Goal: Task Accomplishment & Management: Manage account settings

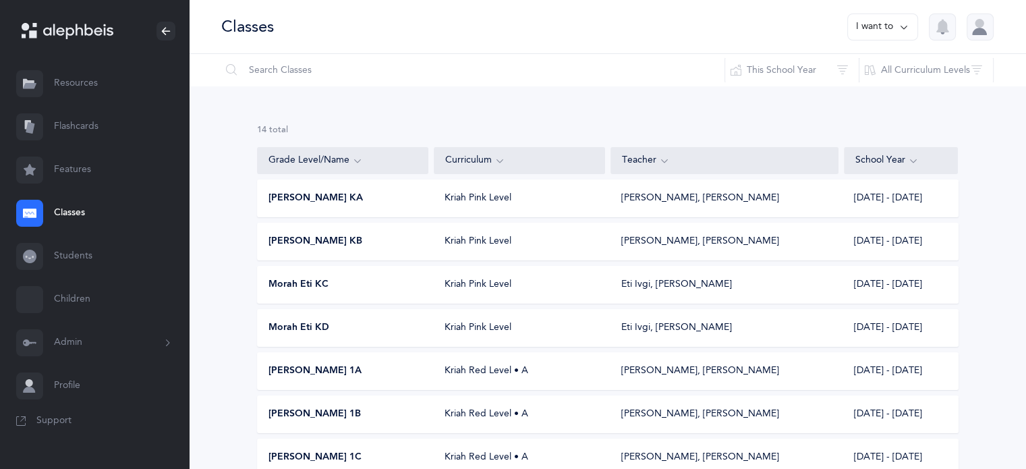
click at [168, 343] on icon at bounding box center [167, 342] width 15 height 11
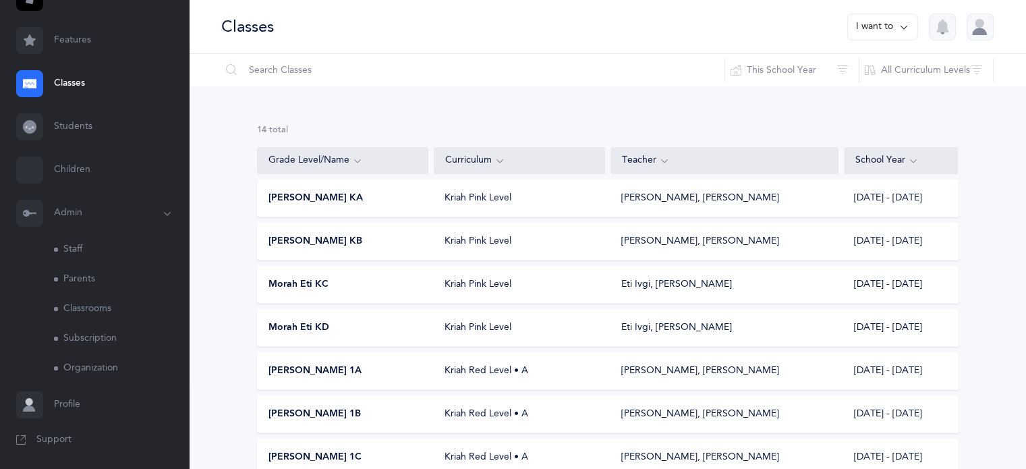
scroll to position [130, 0]
click at [96, 250] on link "Staff" at bounding box center [121, 250] width 135 height 30
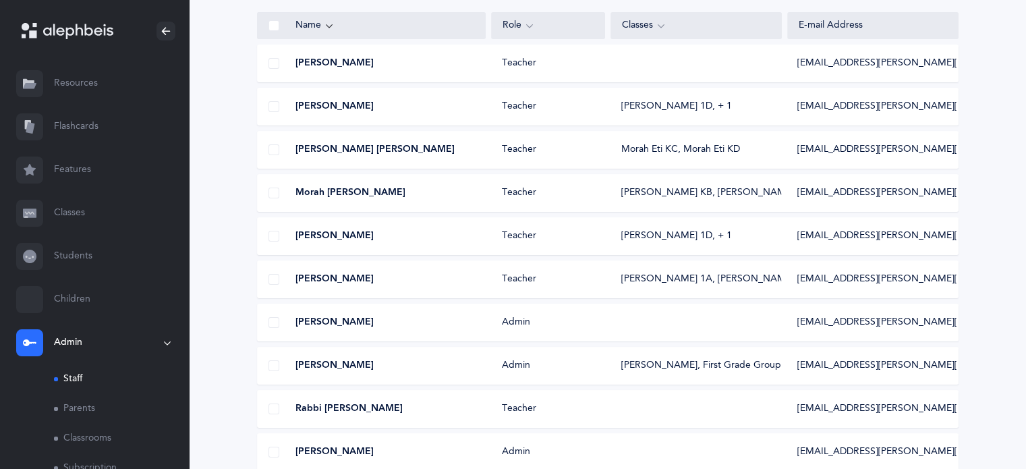
scroll to position [202, 0]
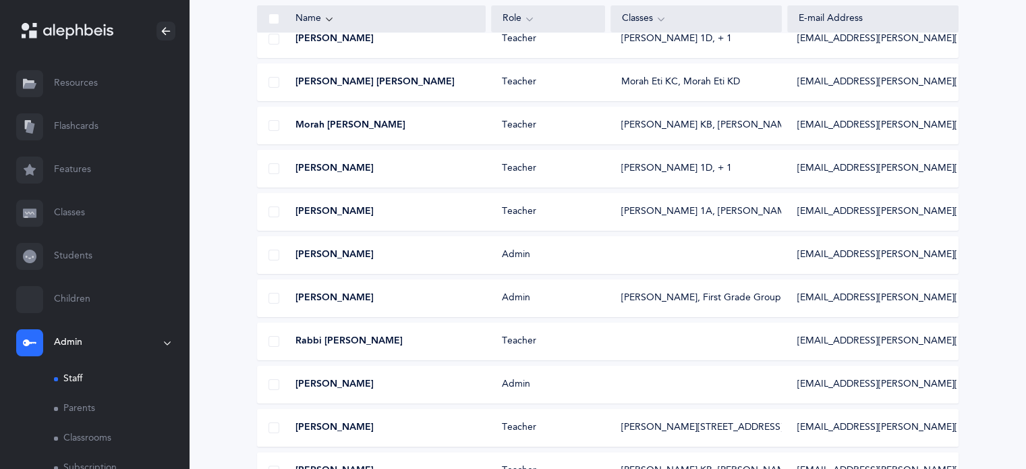
click at [689, 259] on div "Mrs. Shani Daniel Admin sdaniel@brauser.us" at bounding box center [607, 255] width 701 height 38
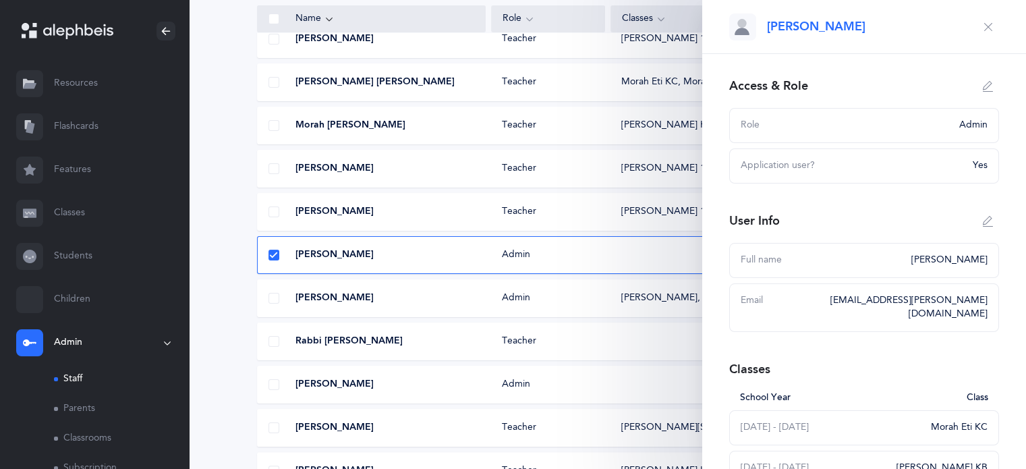
click at [983, 88] on icon "button" at bounding box center [988, 86] width 11 height 11
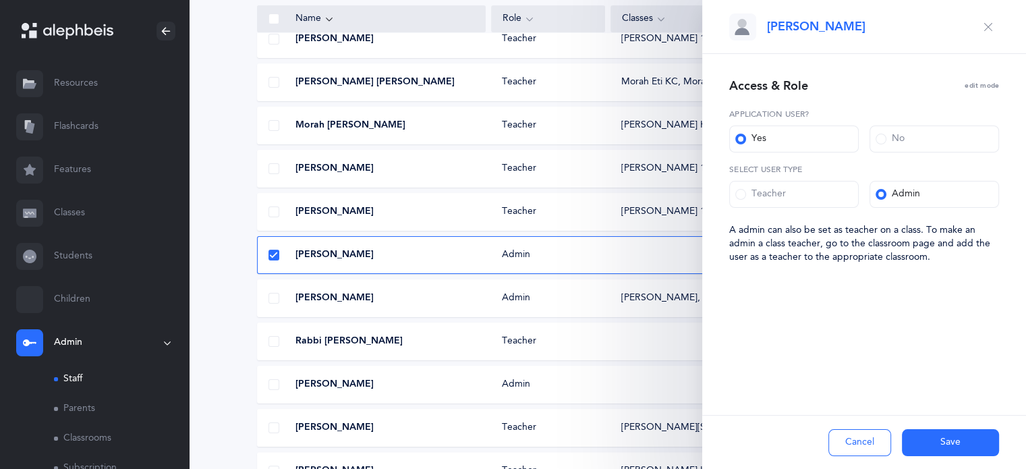
click at [739, 195] on span at bounding box center [740, 194] width 11 height 11
click at [0, 0] on input "Teacher" at bounding box center [0, 0] width 0 height 0
click at [949, 446] on button "Save" at bounding box center [950, 442] width 97 height 27
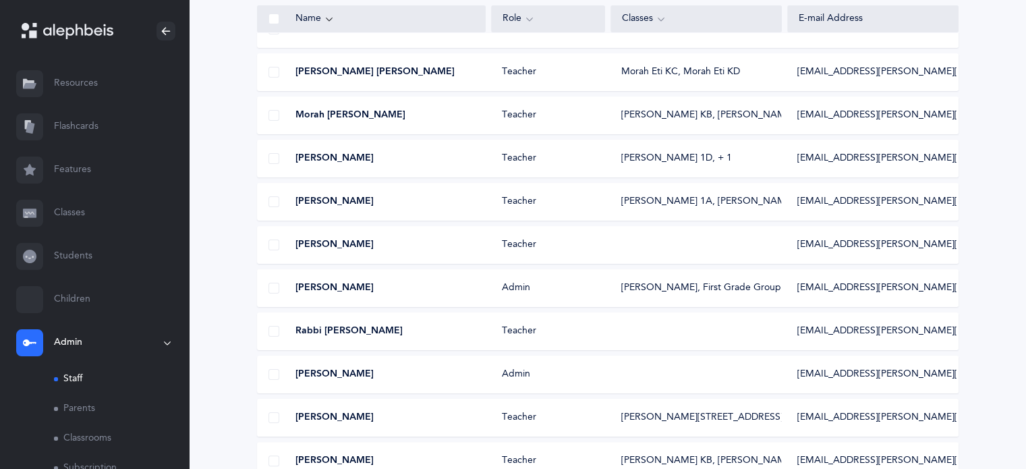
scroll to position [233, 0]
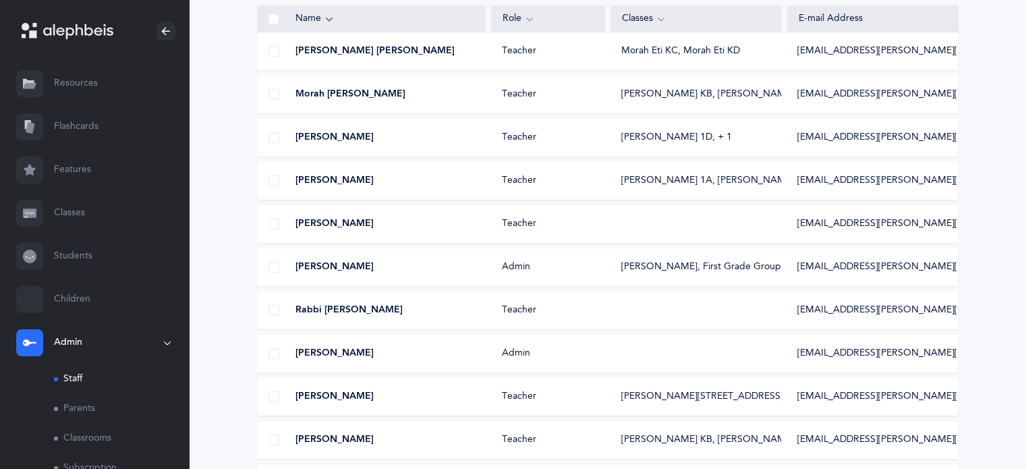
click at [69, 215] on link "Classes" at bounding box center [94, 213] width 189 height 43
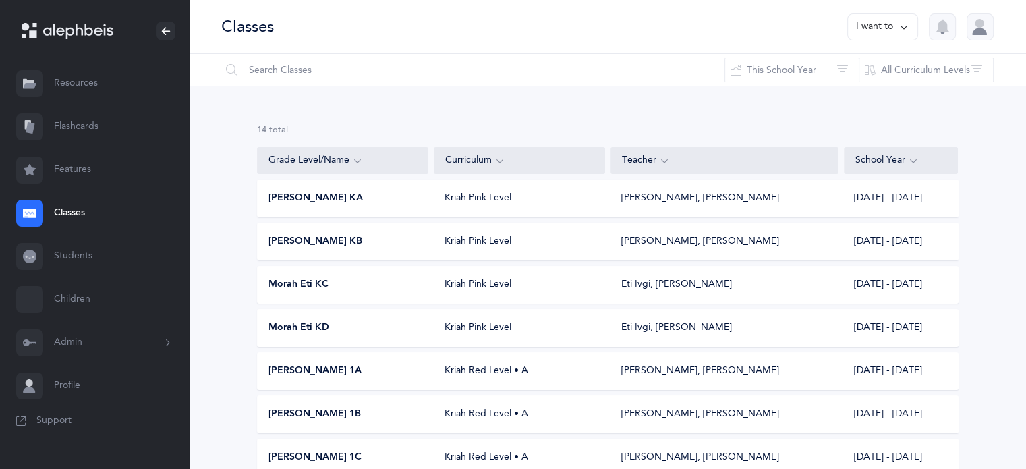
click at [303, 283] on span "Morah Eti KC" at bounding box center [298, 284] width 60 height 13
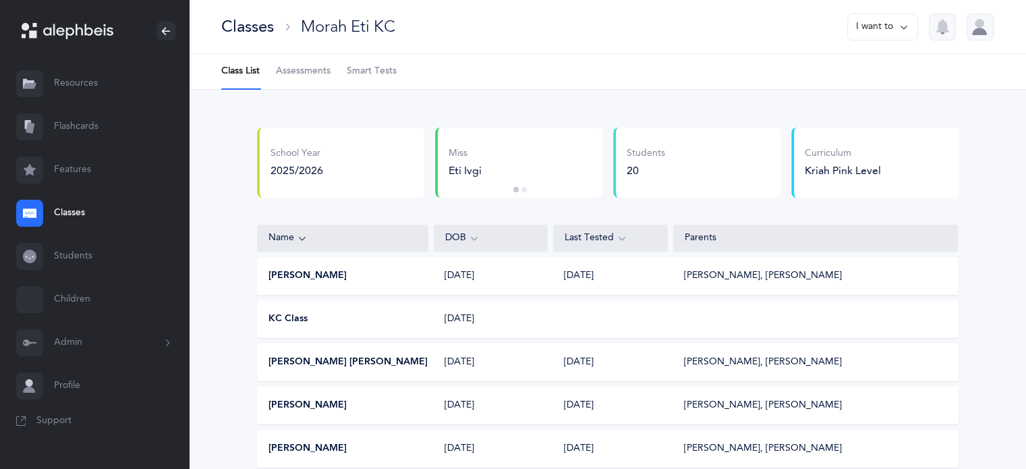
click at [319, 67] on span "Assessments" at bounding box center [303, 71] width 55 height 13
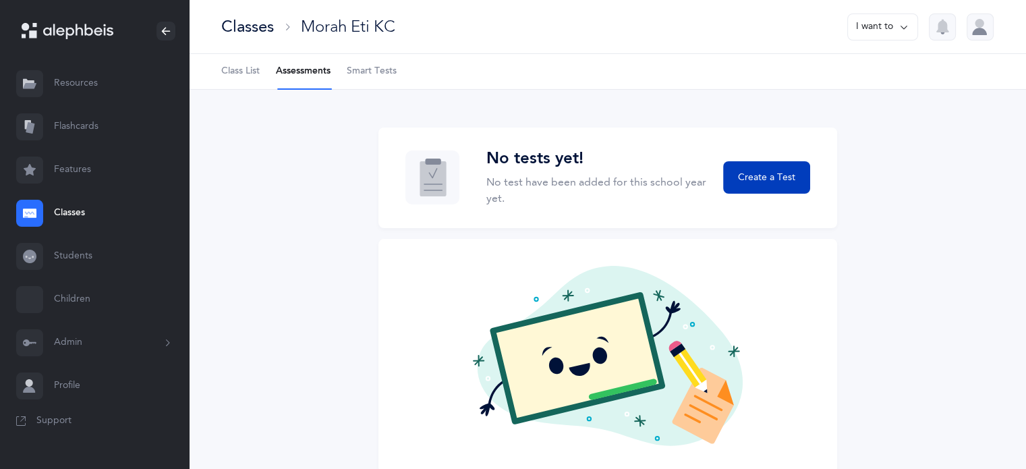
click at [772, 175] on span "Create a Test" at bounding box center [766, 178] width 57 height 14
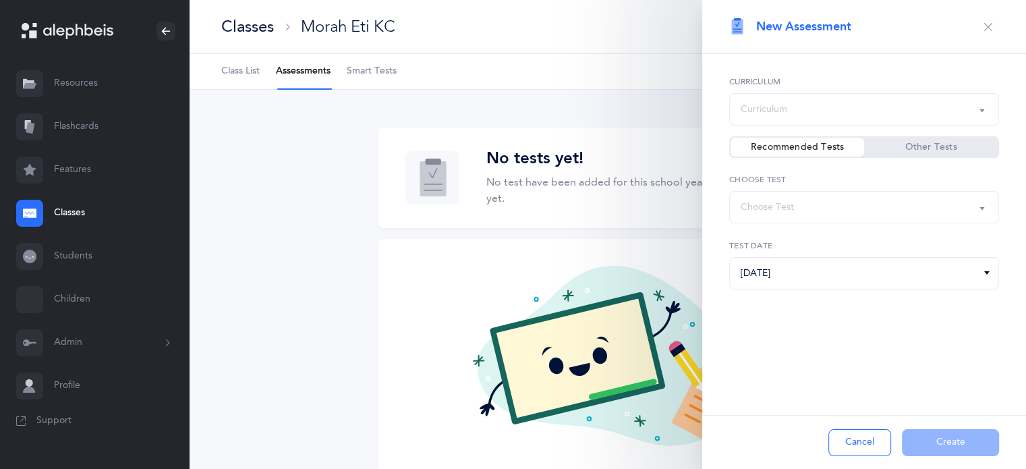
click at [997, 27] on button "button" at bounding box center [988, 27] width 22 height 22
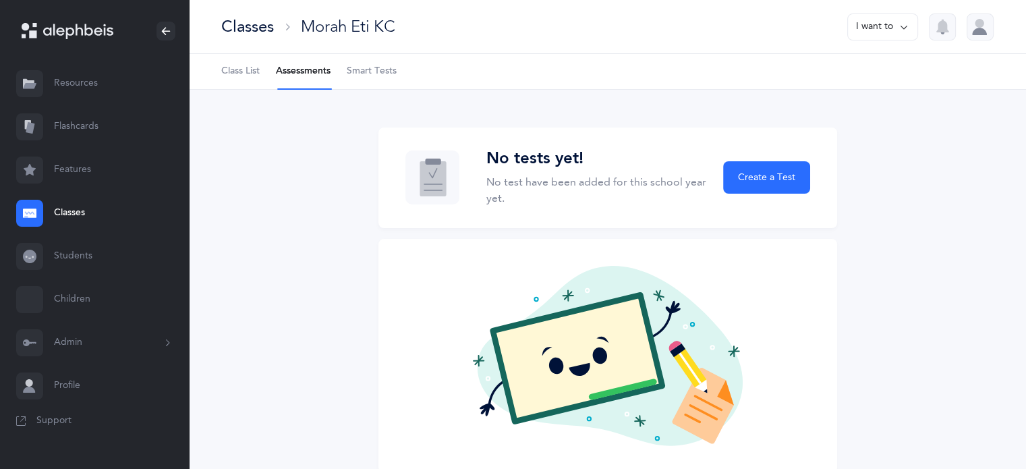
click at [254, 26] on div "Classes" at bounding box center [247, 27] width 53 height 22
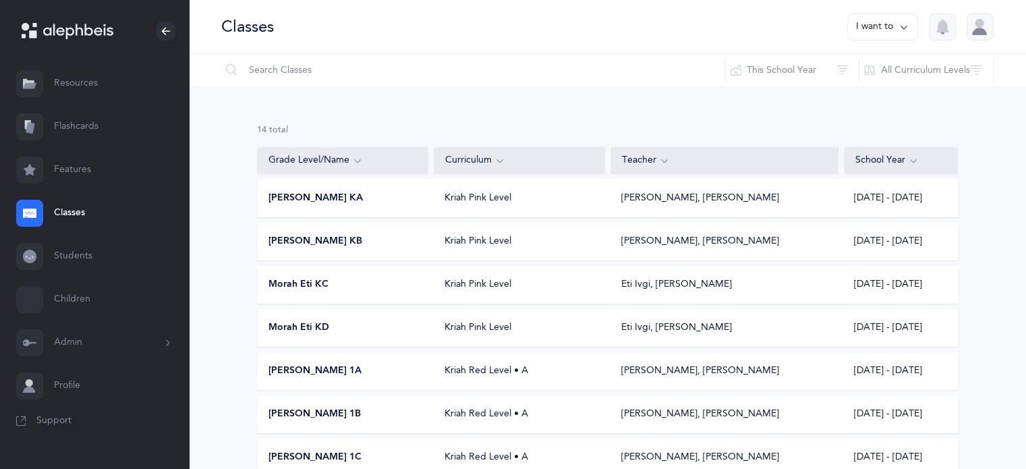
click at [299, 236] on span "[PERSON_NAME] KB" at bounding box center [315, 241] width 94 height 13
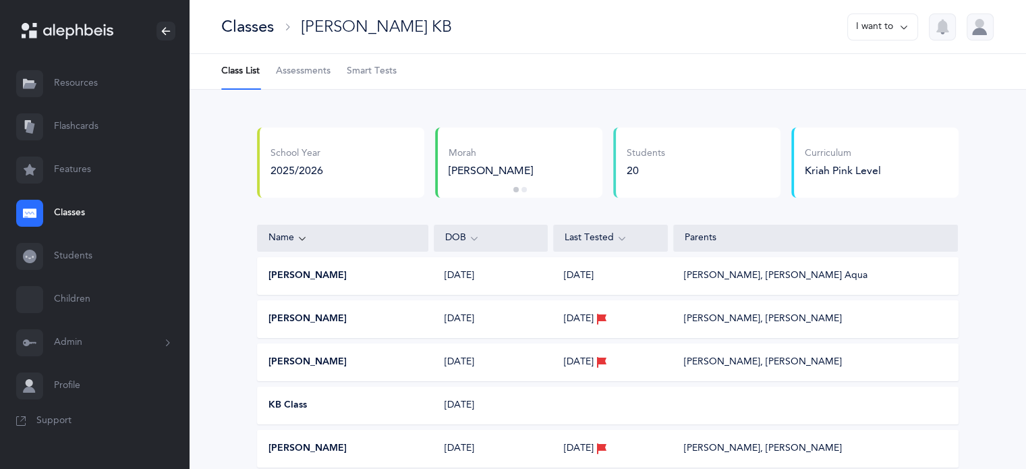
click at [375, 64] on link "Smart Tests" at bounding box center [372, 71] width 50 height 35
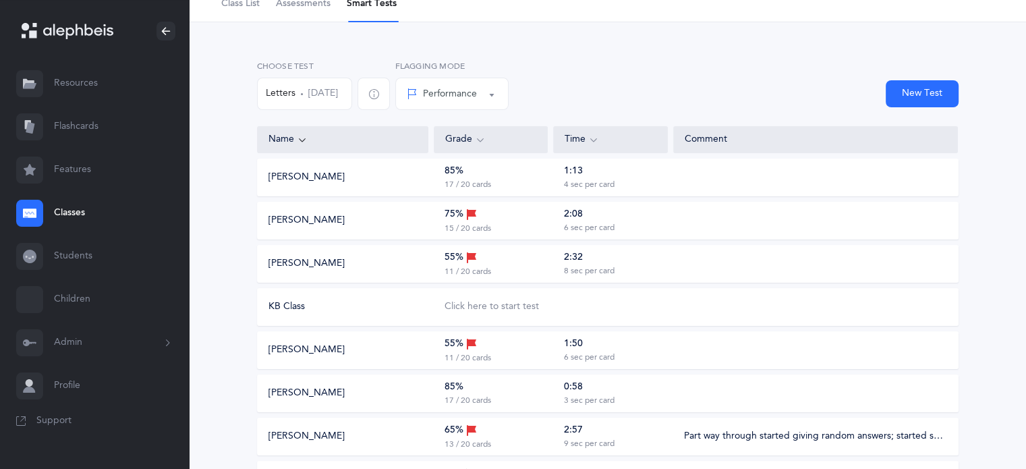
scroll to position [135, 0]
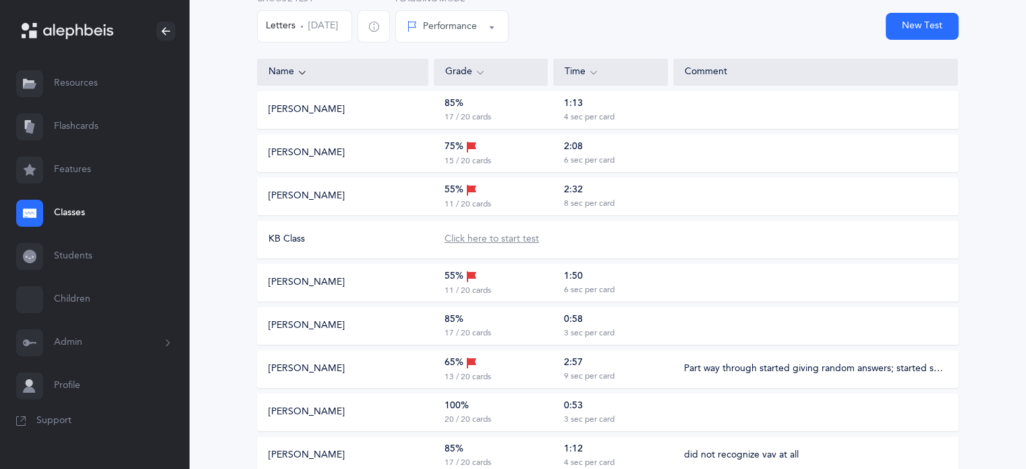
click at [484, 234] on div "Click here to start test" at bounding box center [492, 239] width 94 height 13
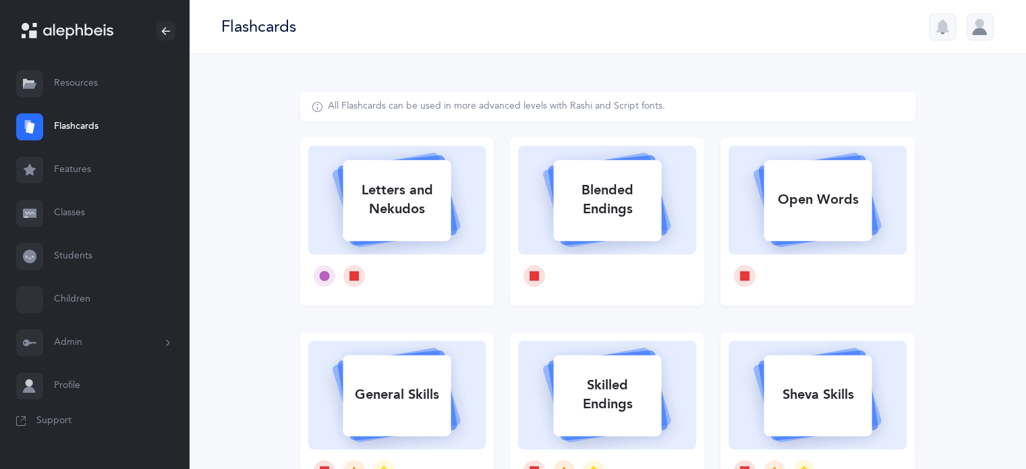
select select
select select "single"
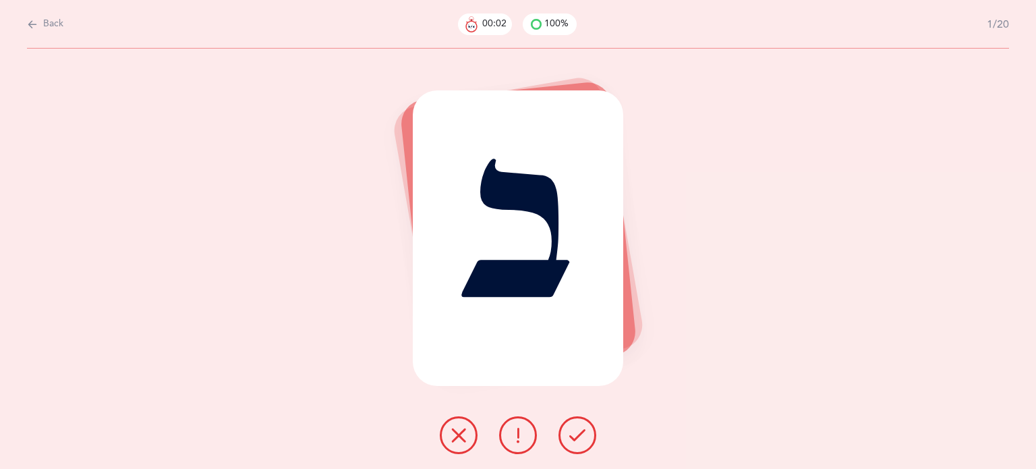
click at [54, 24] on span "Back" at bounding box center [53, 24] width 20 height 13
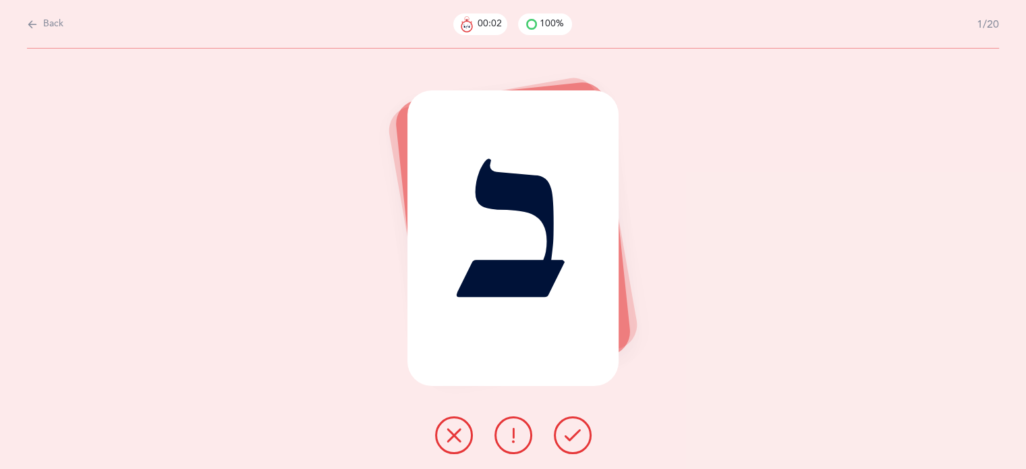
select select "6"
select select "single"
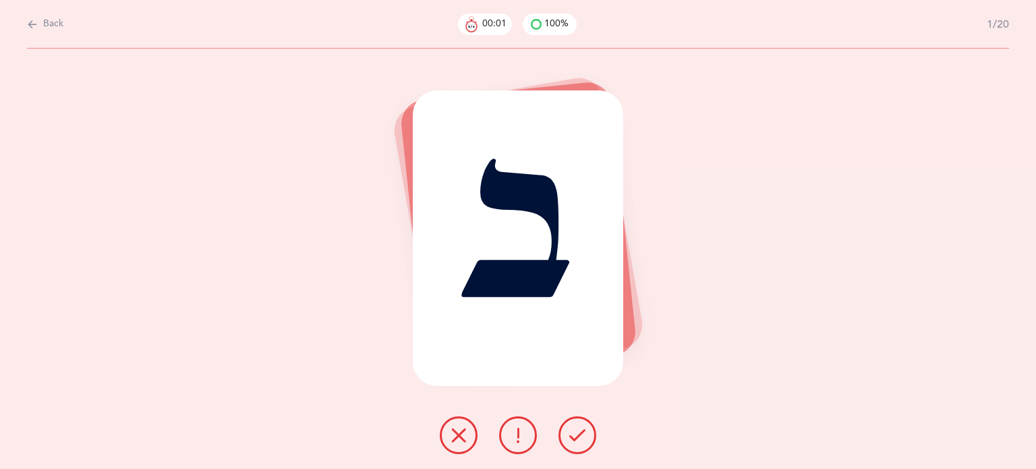
click at [45, 21] on span "Back" at bounding box center [53, 24] width 20 height 13
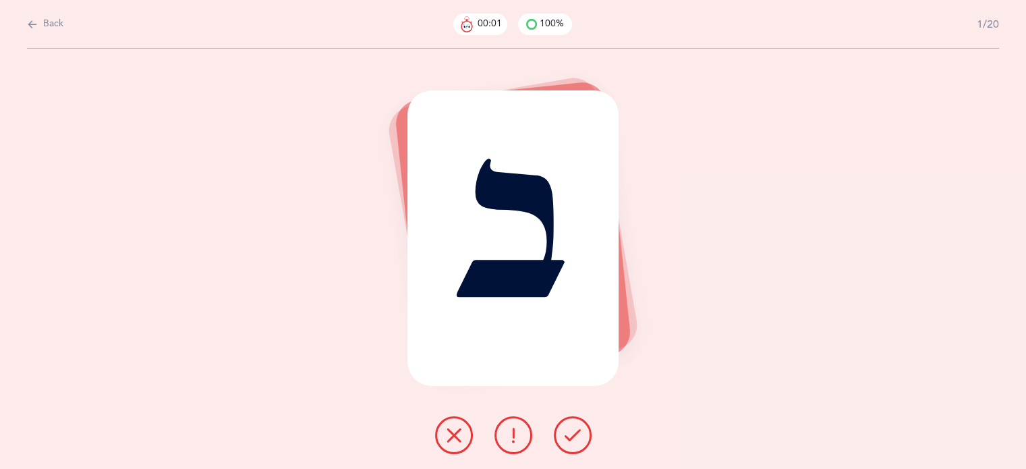
select select "6"
select select "single"
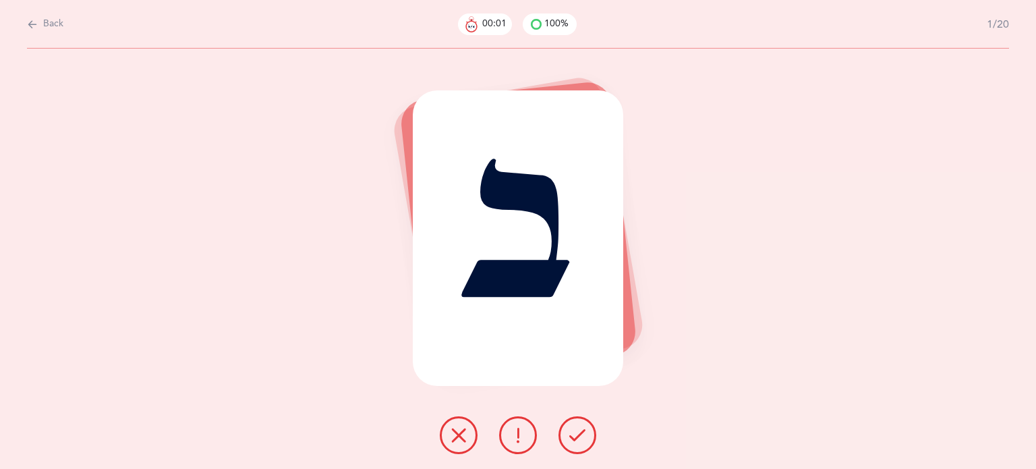
click at [40, 18] on button "Back" at bounding box center [45, 24] width 36 height 15
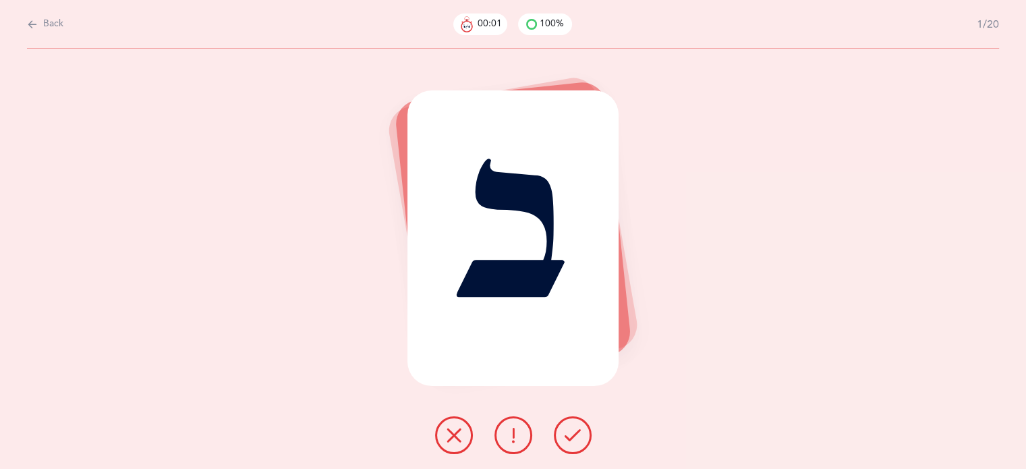
select select "6"
select select "single"
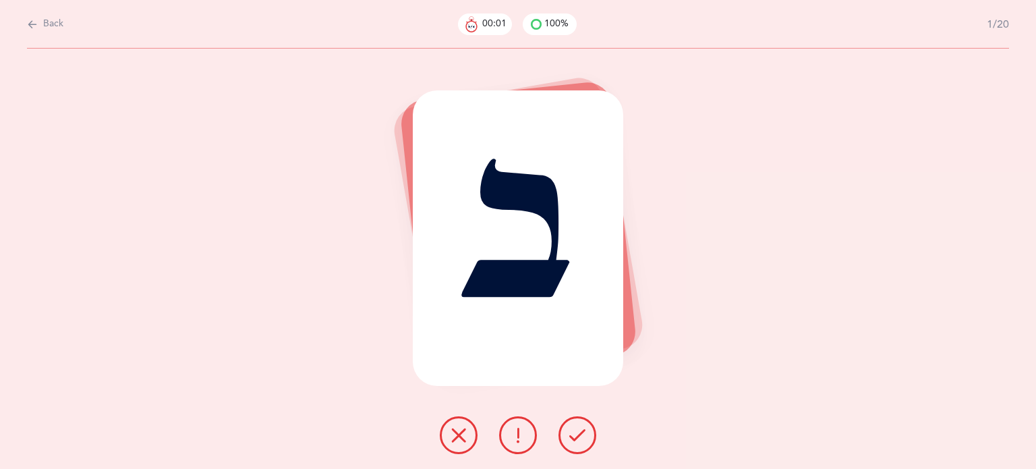
click at [40, 18] on button "Back" at bounding box center [45, 24] width 36 height 15
select select "6"
select select "single"
click at [40, 18] on button "Back" at bounding box center [45, 24] width 36 height 15
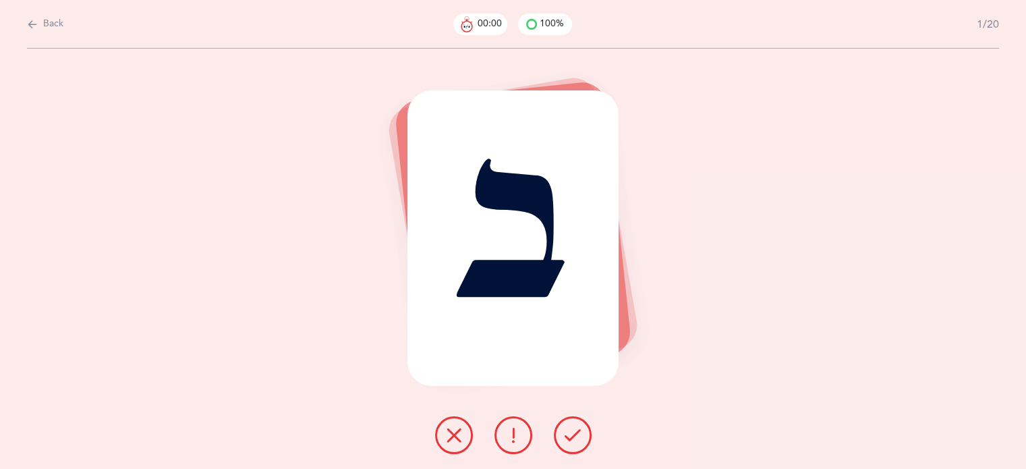
select select "6"
select select "single"
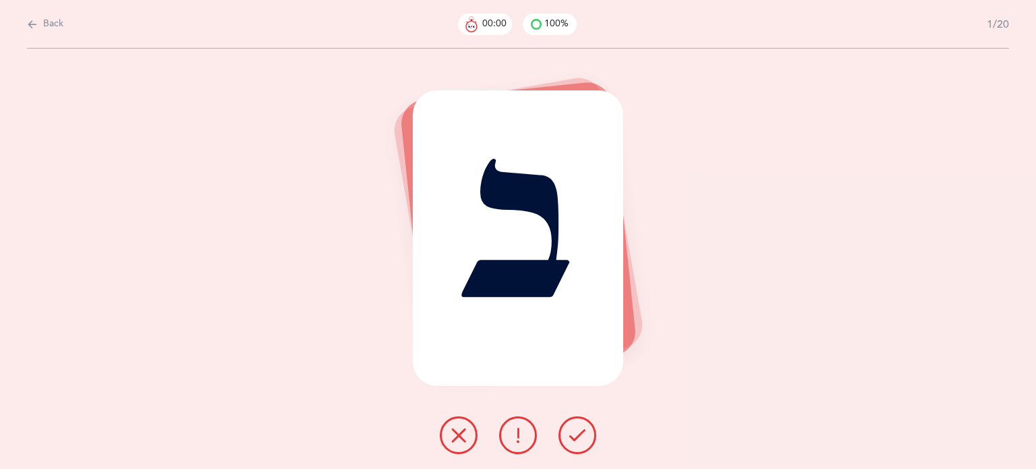
click at [40, 18] on button "Back" at bounding box center [45, 24] width 36 height 15
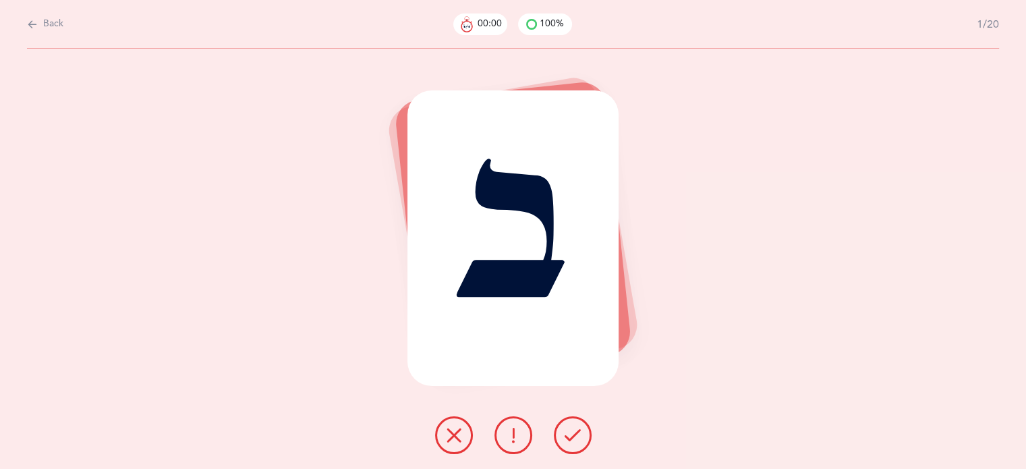
select select "6"
select select "single"
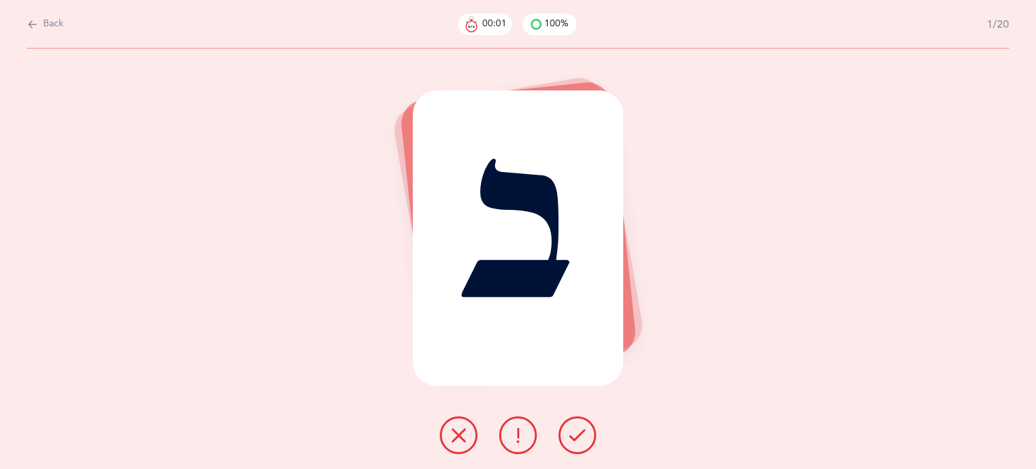
click at [40, 18] on button "Back" at bounding box center [45, 24] width 36 height 15
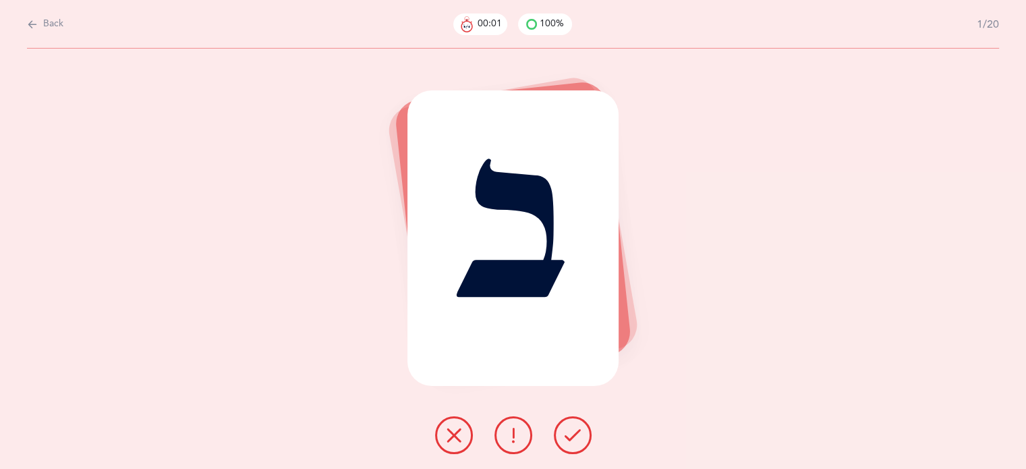
select select "6"
select select "single"
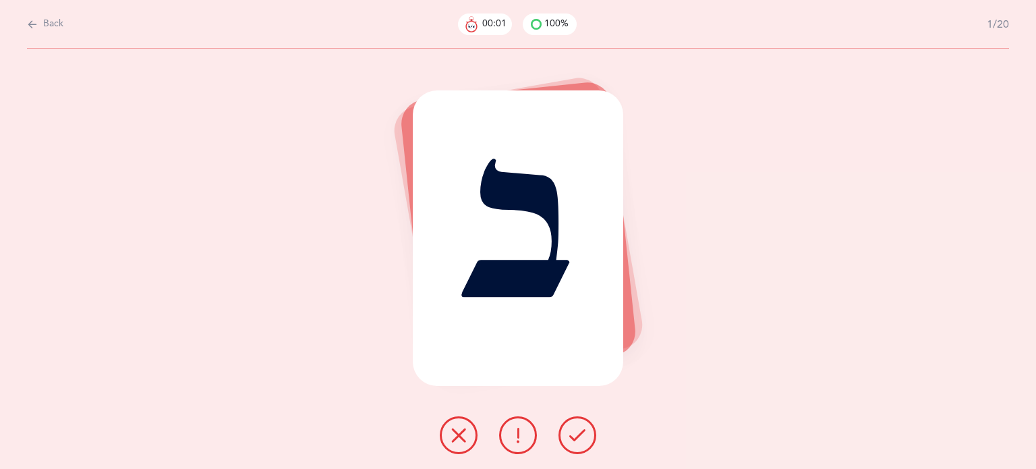
click at [31, 23] on icon at bounding box center [32, 24] width 11 height 15
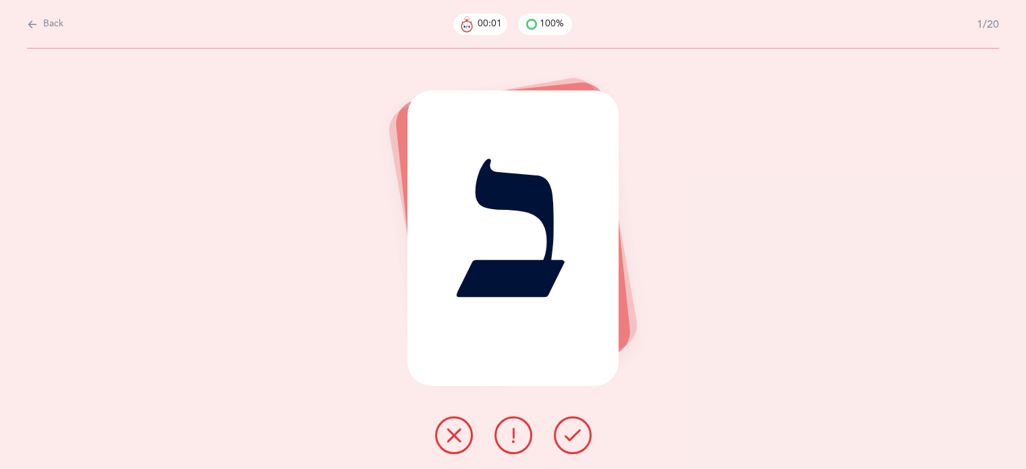
select select "6"
select select "single"
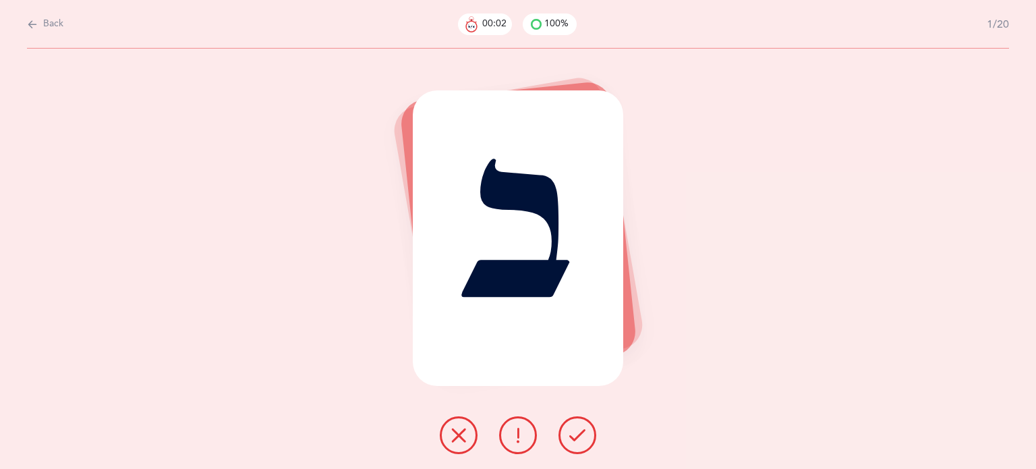
click at [51, 21] on span "Back" at bounding box center [53, 24] width 20 height 13
select select "6"
select select "single"
click at [48, 21] on span "Back" at bounding box center [53, 24] width 20 height 13
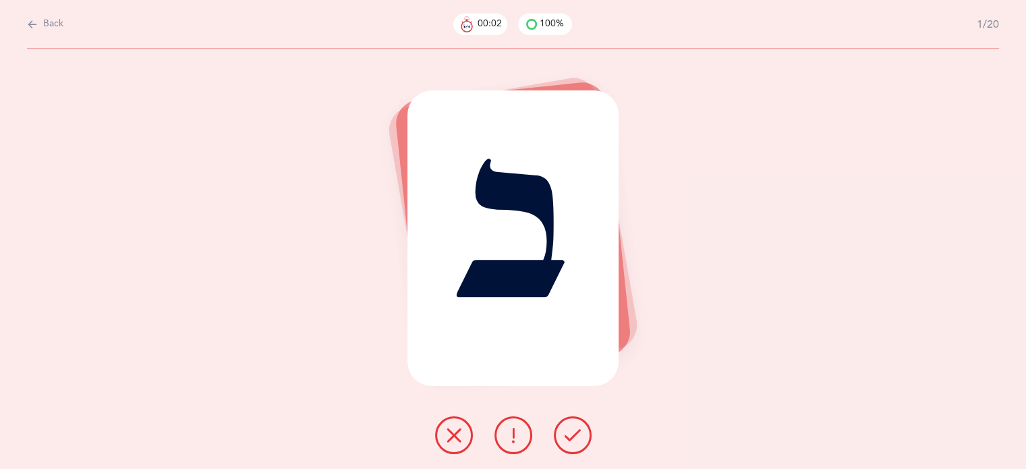
select select "6"
select select "single"
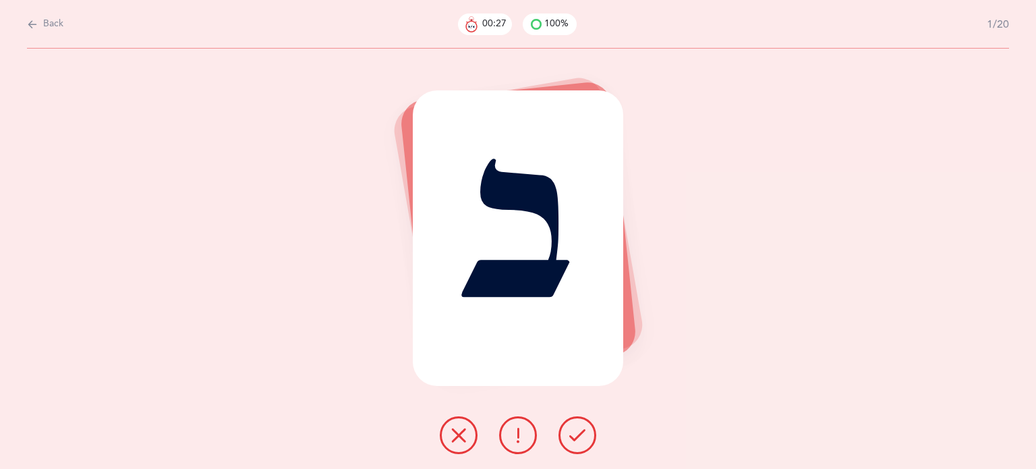
click at [50, 20] on span "Back" at bounding box center [53, 24] width 20 height 13
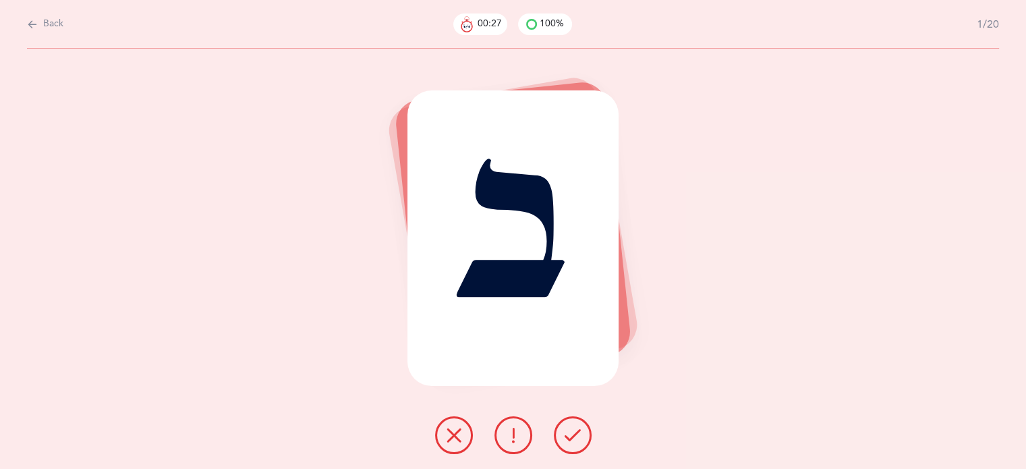
select select "6"
select select "single"
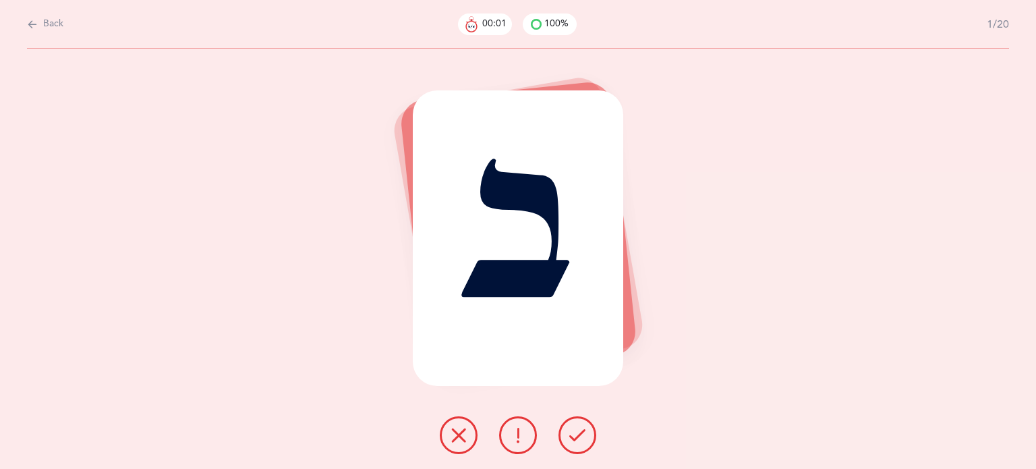
click at [49, 20] on span "Back" at bounding box center [53, 24] width 20 height 13
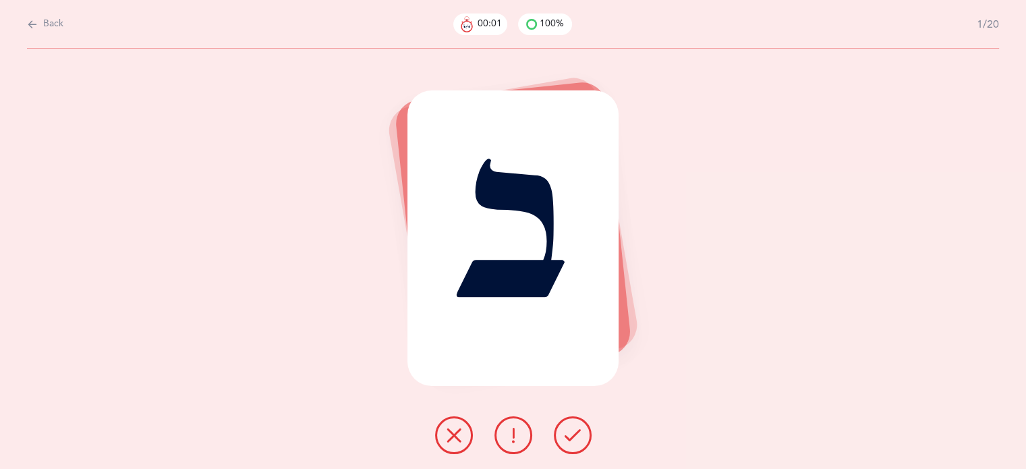
select select "6"
select select "single"
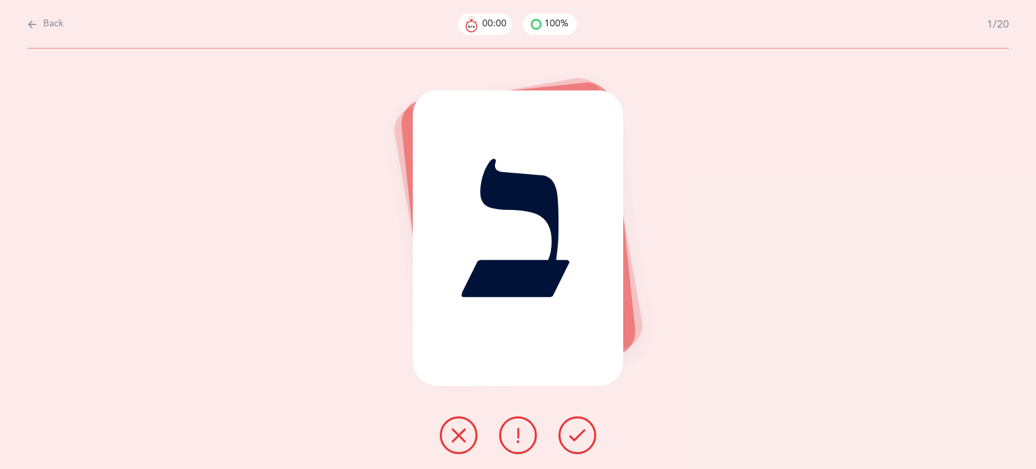
click at [47, 21] on span "Back" at bounding box center [53, 24] width 20 height 13
select select "6"
select select "single"
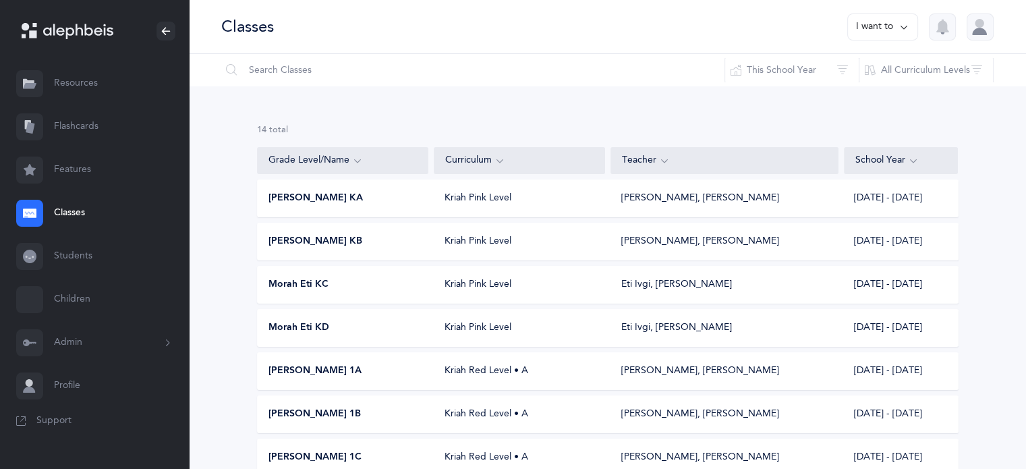
click at [280, 235] on span "Morah Nacy KB" at bounding box center [315, 241] width 94 height 13
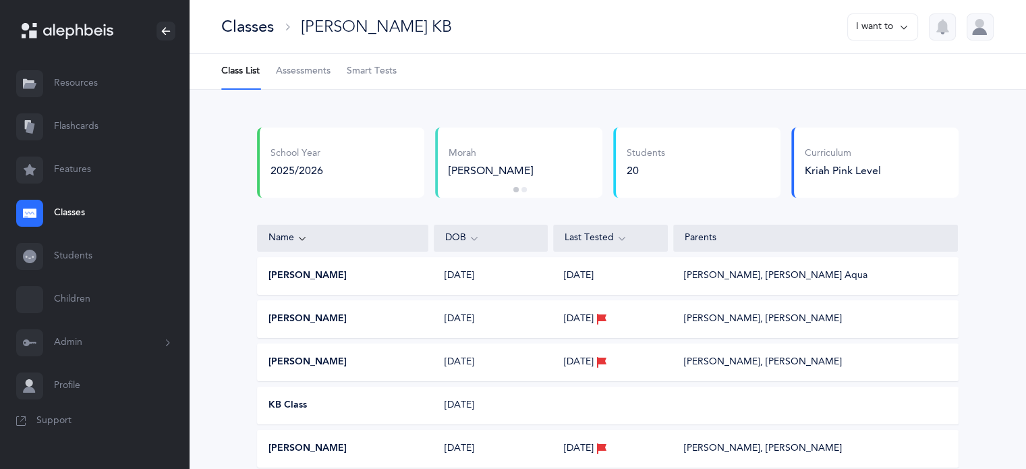
click at [372, 68] on span "Smart Tests" at bounding box center [372, 71] width 50 height 13
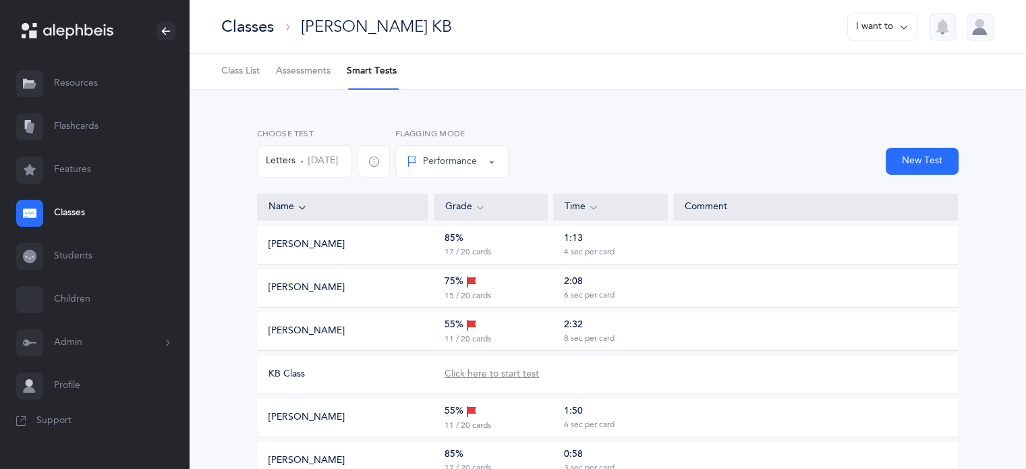
click at [465, 374] on div "Click here to start test" at bounding box center [492, 374] width 94 height 13
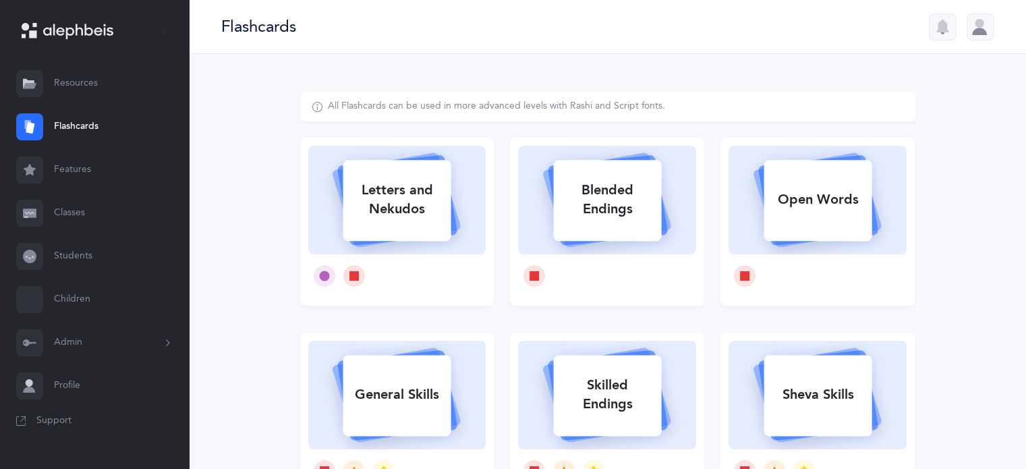
select select
select select "single"
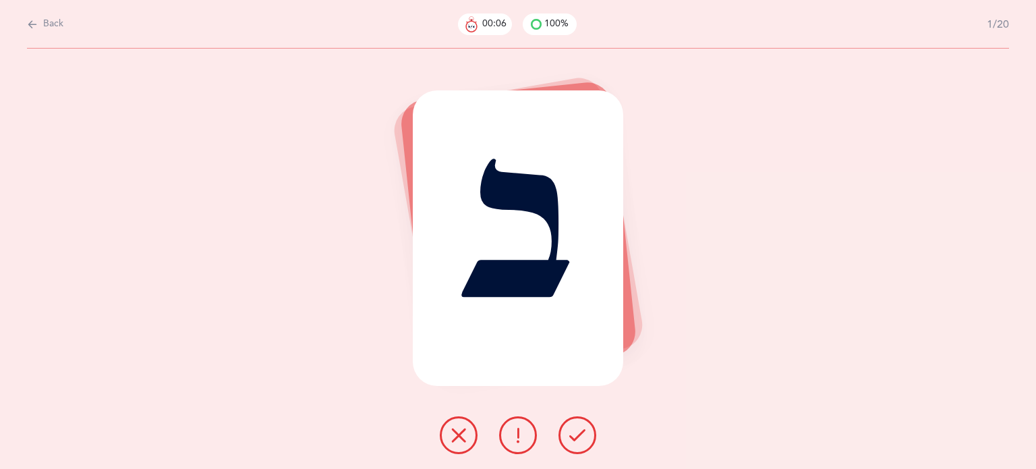
click at [449, 436] on button at bounding box center [459, 435] width 38 height 38
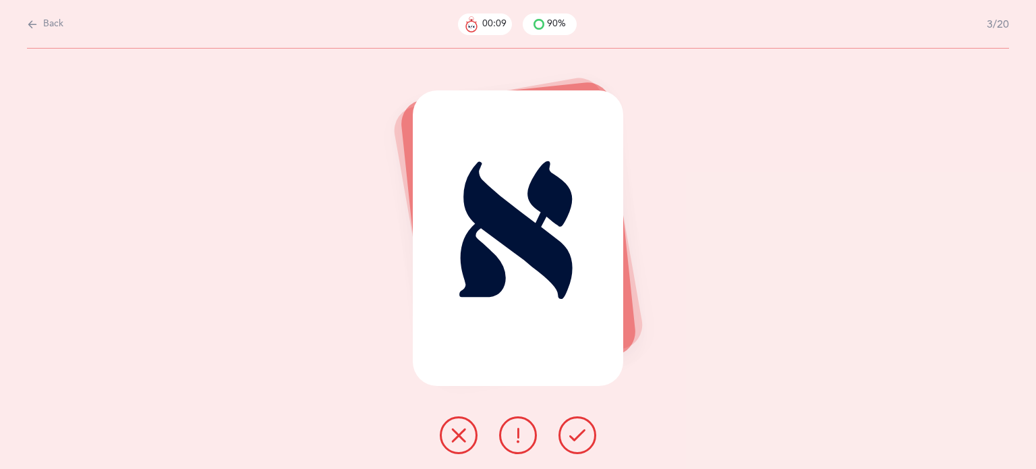
click at [55, 24] on span "Back" at bounding box center [53, 24] width 20 height 13
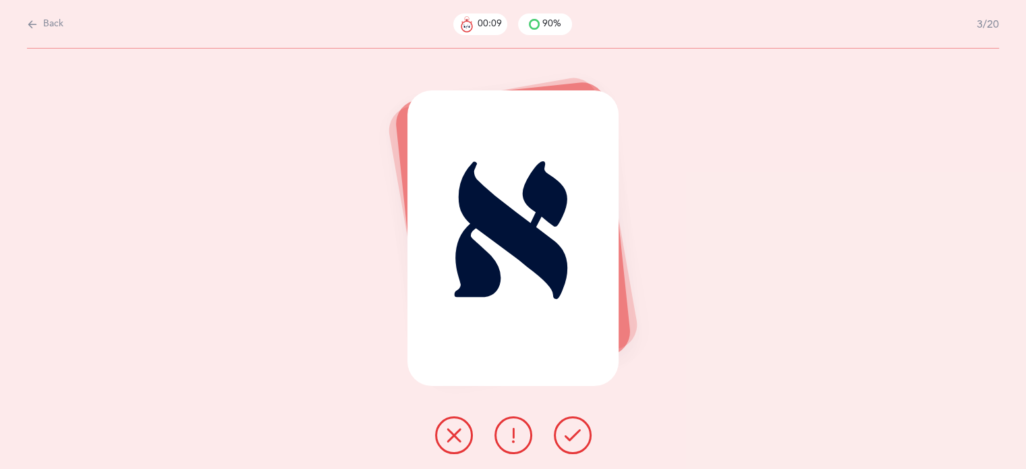
select select "6"
select select "single"
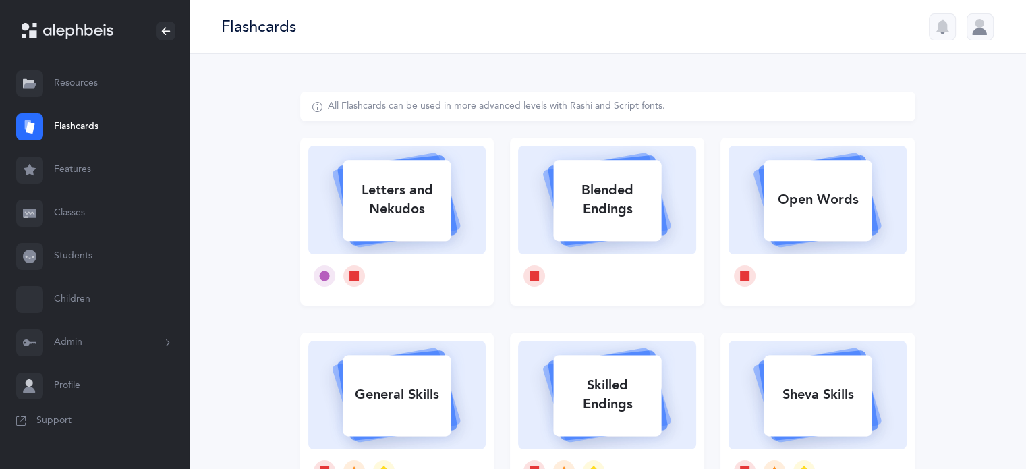
select select
select select "single"
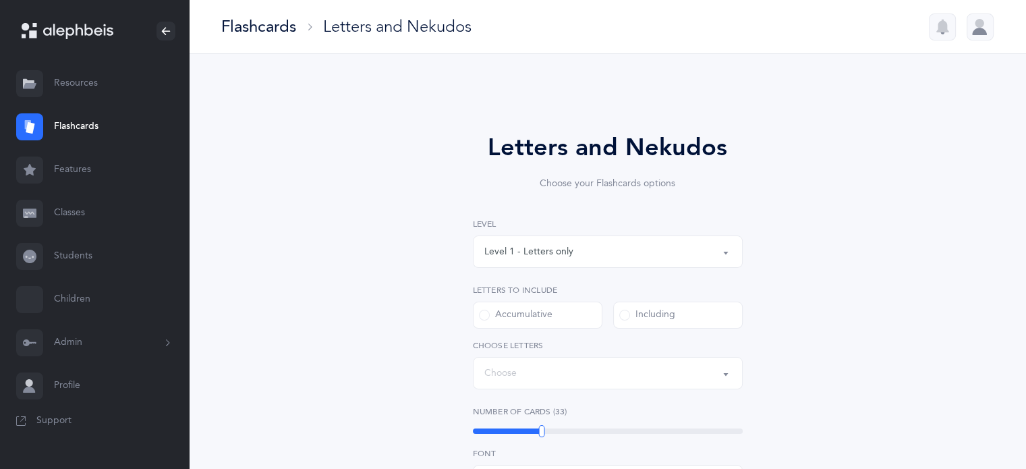
select select "27"
click at [67, 215] on link "Classes" at bounding box center [94, 213] width 189 height 43
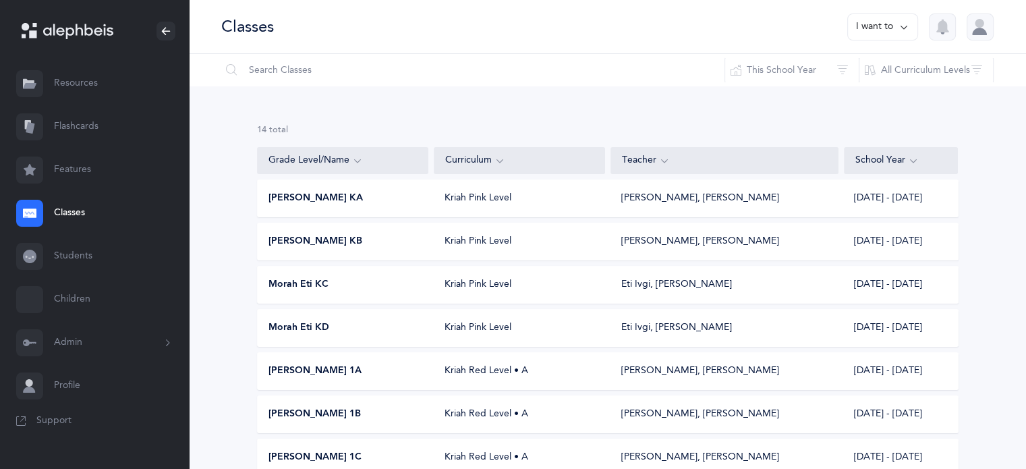
click at [321, 232] on div "Morah Nacy KB Kriah Pink Level Nacy Barak, Etti Greenberg 2025 - 2026" at bounding box center [607, 242] width 701 height 38
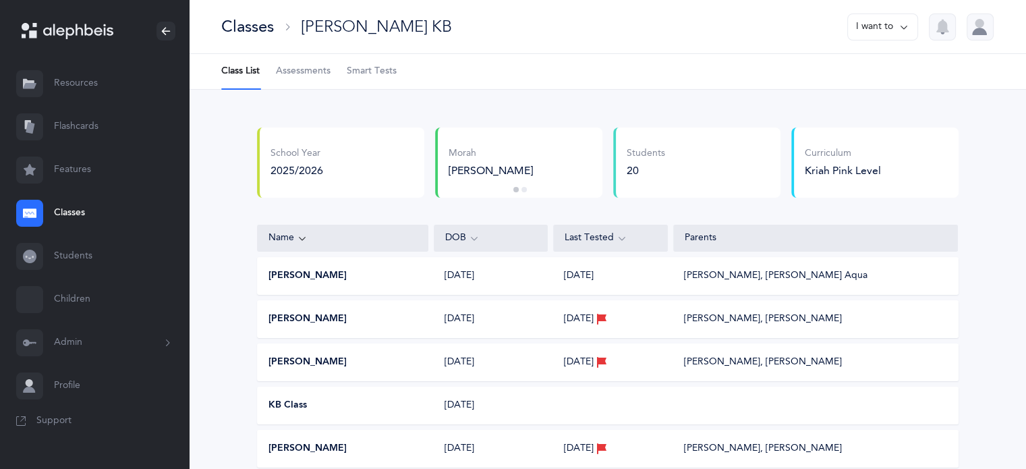
click at [361, 67] on span "Smart Tests" at bounding box center [372, 71] width 50 height 13
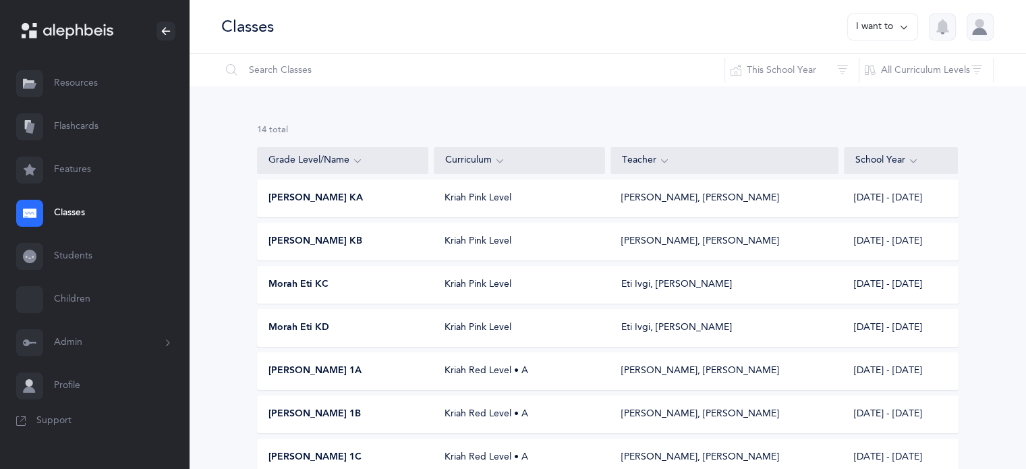
click at [335, 190] on div "[PERSON_NAME] KA Kriah Pink Level [PERSON_NAME], [PERSON_NAME] [DATE] - [DATE]" at bounding box center [607, 198] width 701 height 38
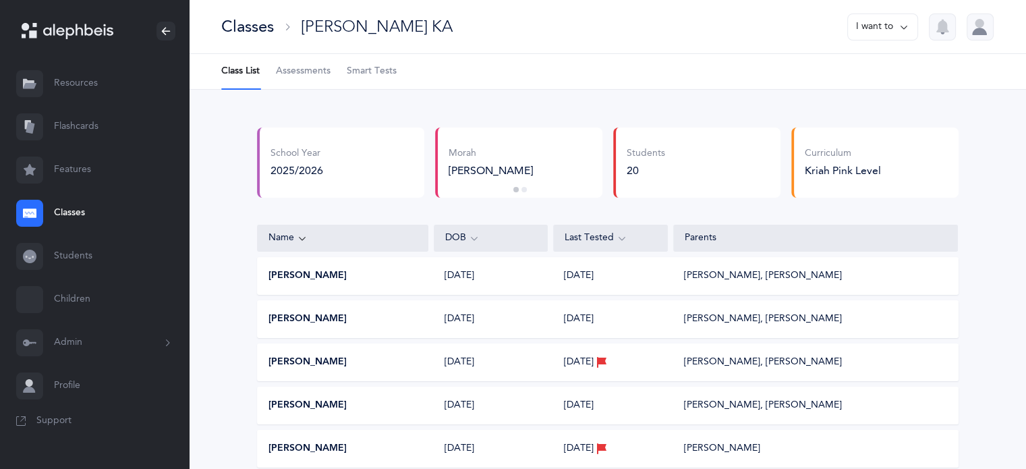
click at [386, 69] on span "Smart Tests" at bounding box center [372, 71] width 50 height 13
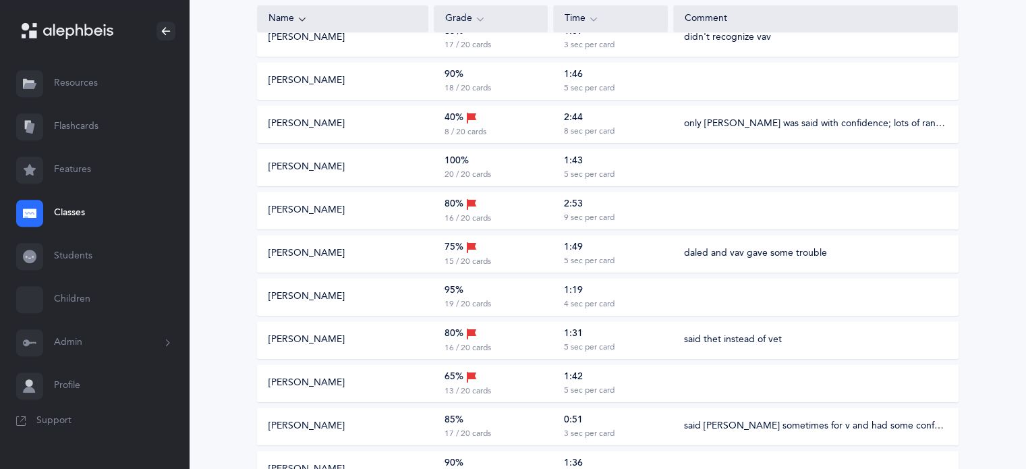
scroll to position [675, 0]
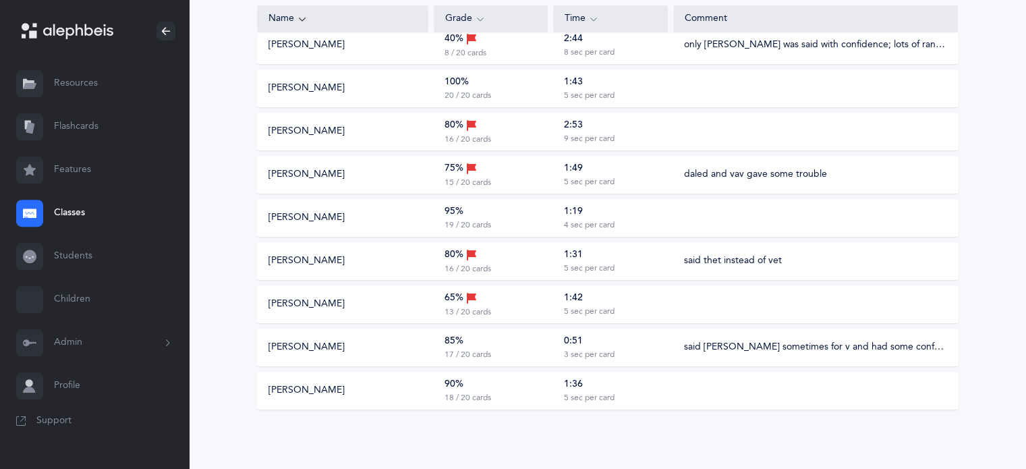
click at [377, 304] on div "[PERSON_NAME]" at bounding box center [343, 303] width 171 height 13
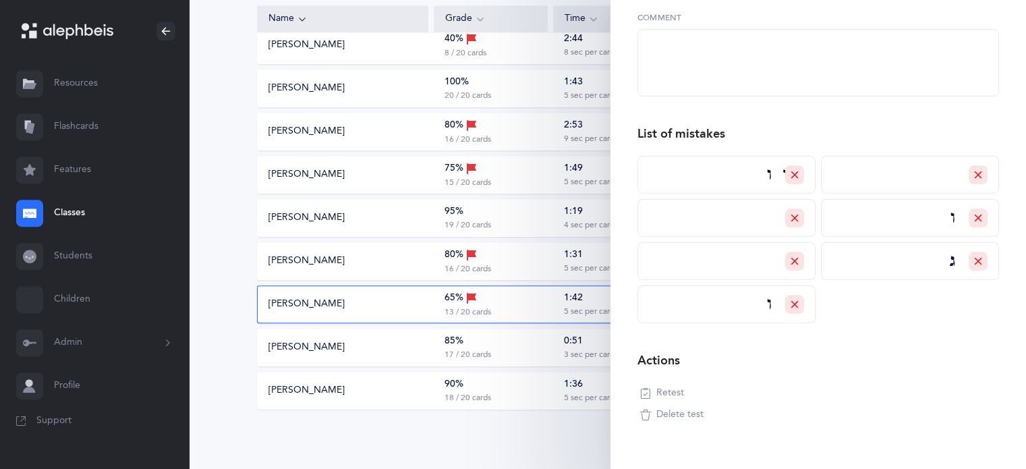
scroll to position [270, 0]
click at [308, 304] on button "[PERSON_NAME]" at bounding box center [306, 303] width 76 height 13
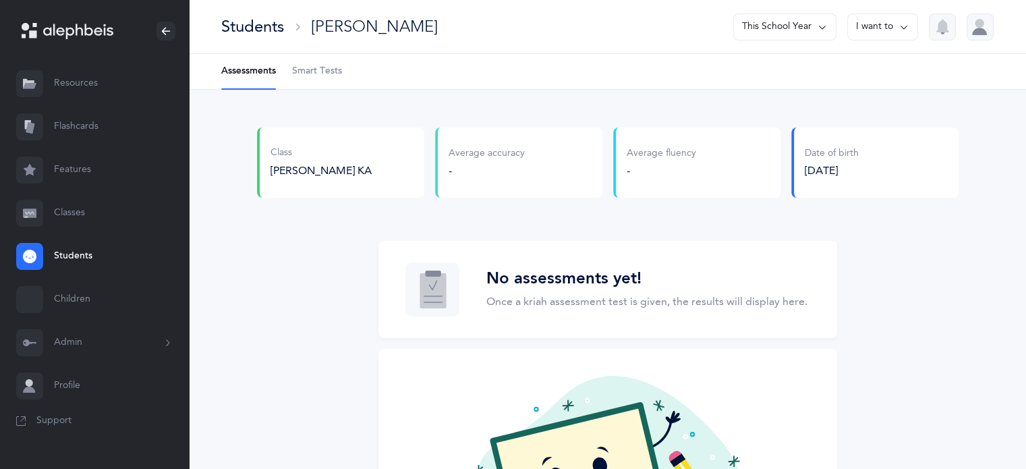
click at [319, 63] on Tests-tab "Smart Tests" at bounding box center [317, 71] width 50 height 35
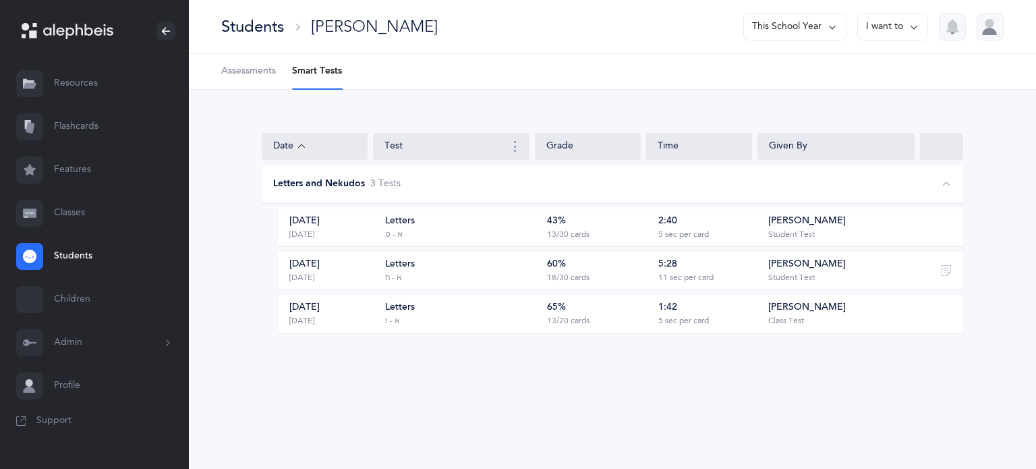
click at [248, 32] on div "Students" at bounding box center [252, 27] width 63 height 22
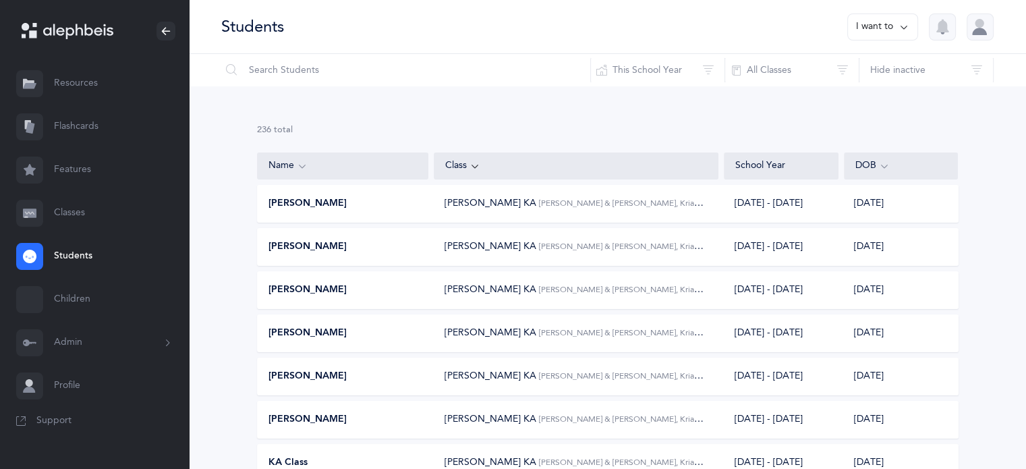
click at [72, 211] on link "Classes" at bounding box center [94, 213] width 189 height 43
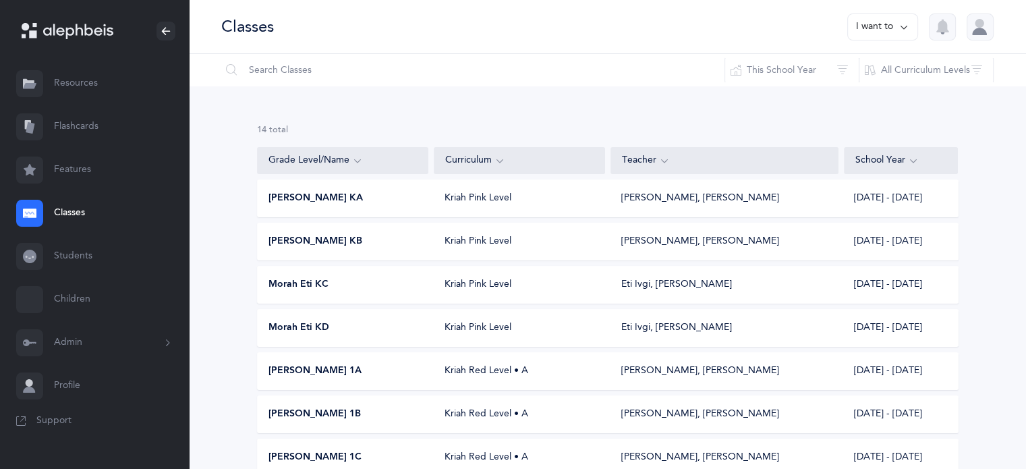
click at [312, 326] on span "Morah Eti KD" at bounding box center [298, 327] width 61 height 13
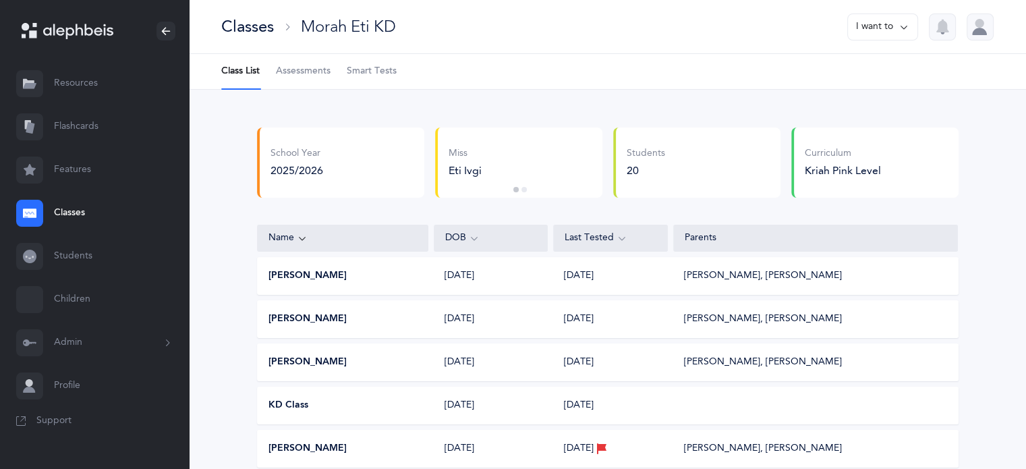
click at [375, 72] on span "Smart Tests" at bounding box center [372, 71] width 50 height 13
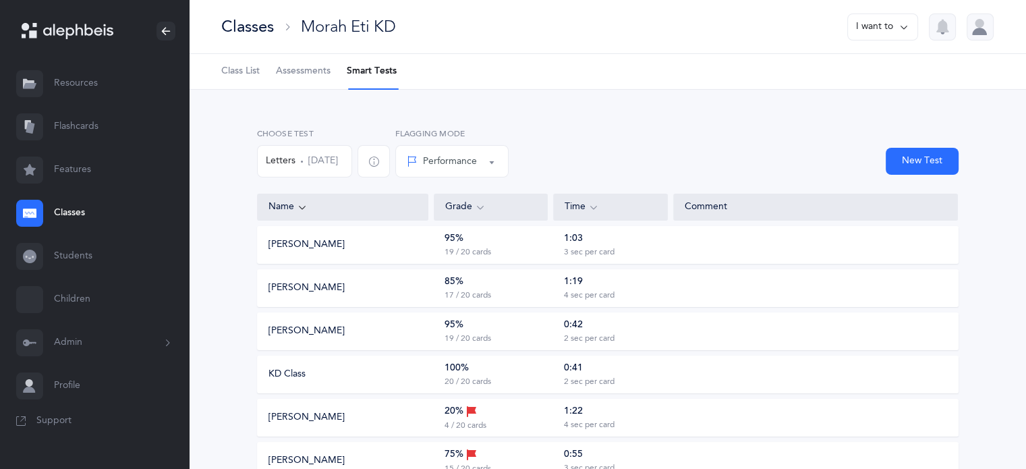
click at [305, 416] on button "[PERSON_NAME]" at bounding box center [306, 417] width 76 height 13
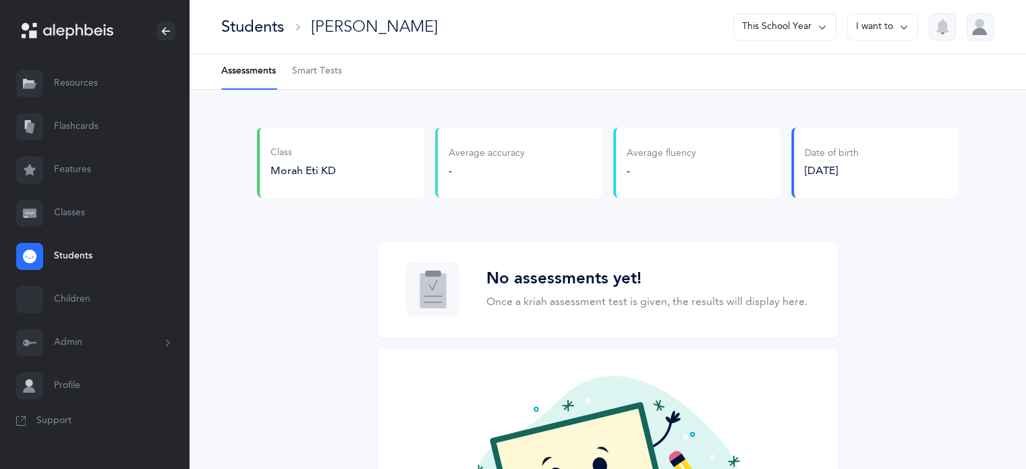
click at [328, 67] on span "Smart Tests" at bounding box center [317, 71] width 50 height 13
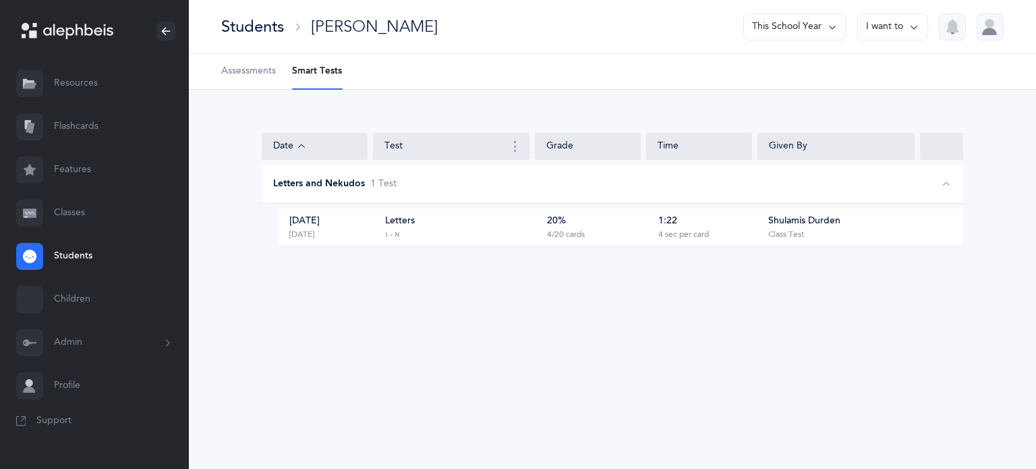
click at [264, 36] on div "Students" at bounding box center [252, 27] width 63 height 22
